Goal: Task Accomplishment & Management: Use online tool/utility

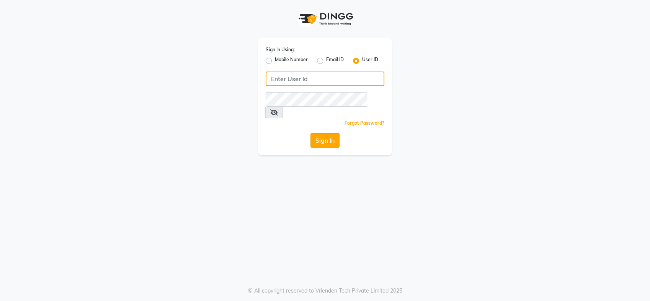
type input "cutnstyle"
click at [322, 133] on button "Sign In" at bounding box center [325, 140] width 29 height 15
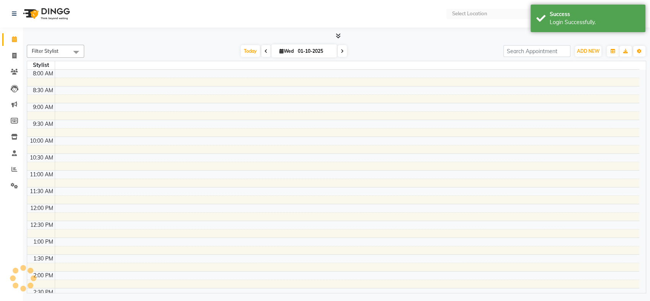
select select "en"
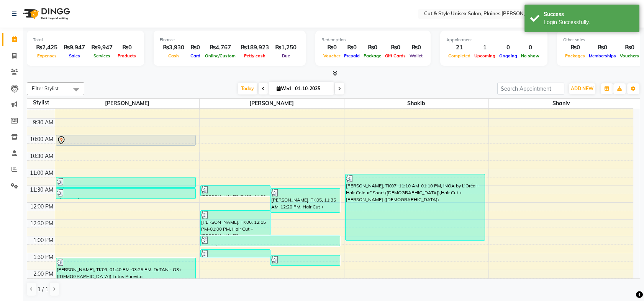
scroll to position [7, 0]
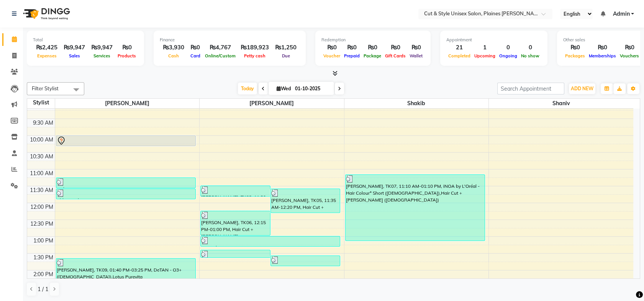
click at [378, 190] on div "[PERSON_NAME], TK07, 11:10 AM-01:10 PM, iNOA by L'Oréal - Hair Colour* Short ([…" at bounding box center [414, 208] width 139 height 66
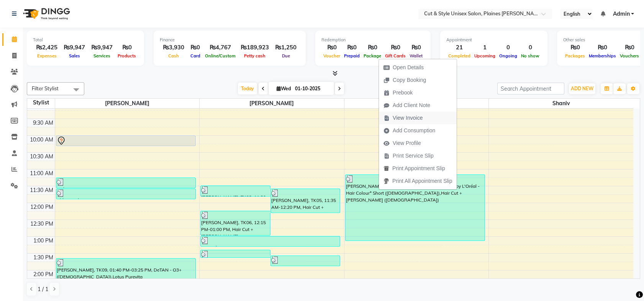
click at [411, 119] on span "View Invoice" at bounding box center [408, 118] width 30 height 8
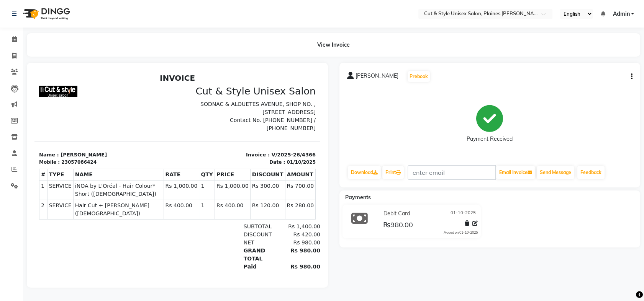
click at [58, 14] on img at bounding box center [46, 13] width 52 height 21
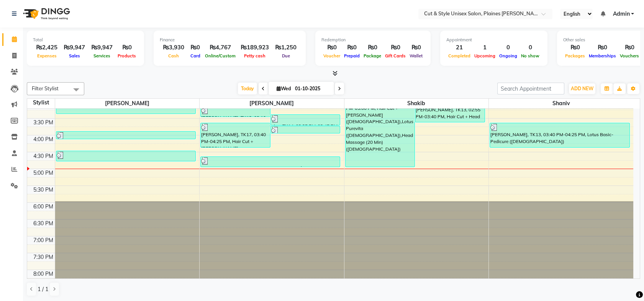
scroll to position [171, 0]
